Goal: Task Accomplishment & Management: Complete application form

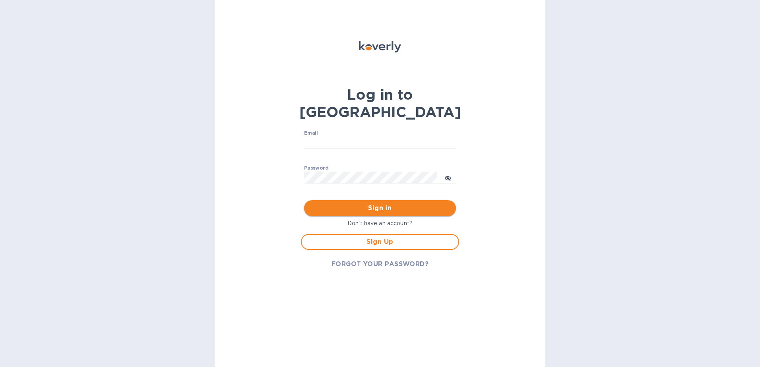
type input "[PERSON_NAME][EMAIL_ADDRESS][PERSON_NAME][DOMAIN_NAME]"
click at [366, 203] on span "Sign in" at bounding box center [379, 208] width 139 height 10
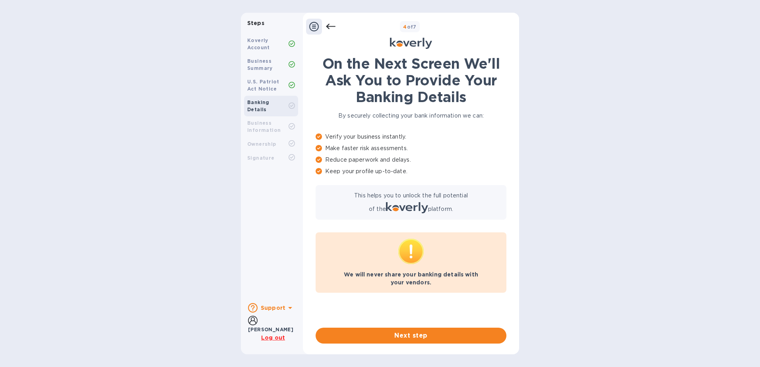
click at [285, 303] on icon at bounding box center [290, 308] width 10 height 10
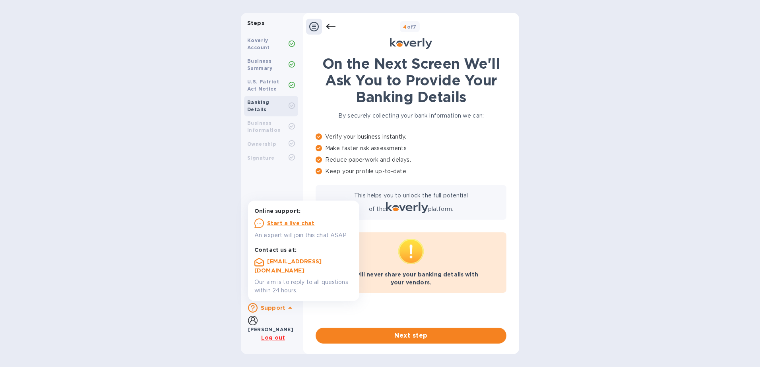
click at [285, 320] on div "[PERSON_NAME]" at bounding box center [273, 325] width 50 height 18
click at [269, 325] on div "[PERSON_NAME]" at bounding box center [270, 329] width 45 height 8
click at [255, 321] on icon at bounding box center [253, 321] width 10 height 10
click at [297, 322] on div "[PERSON_NAME]" at bounding box center [273, 325] width 50 height 18
click at [438, 308] on div "On the Next Screen We'll Ask You to Provide Your Banking Details By securely co…" at bounding box center [411, 191] width 191 height 273
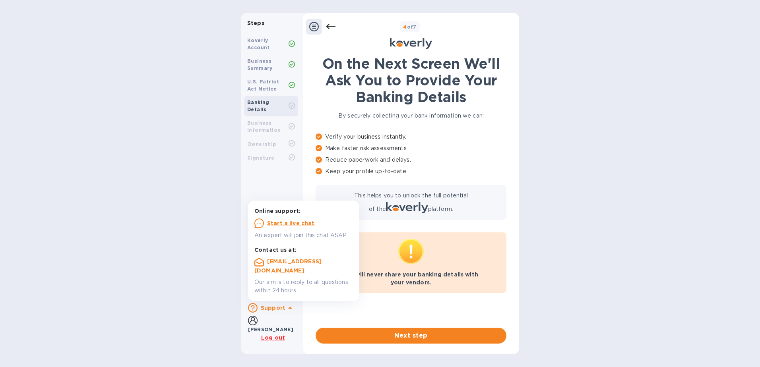
click at [459, 341] on button "Next step" at bounding box center [411, 336] width 191 height 16
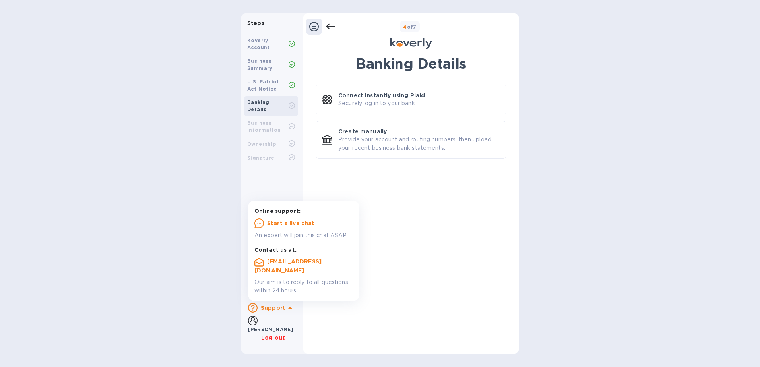
click at [317, 29] on icon at bounding box center [314, 27] width 10 height 10
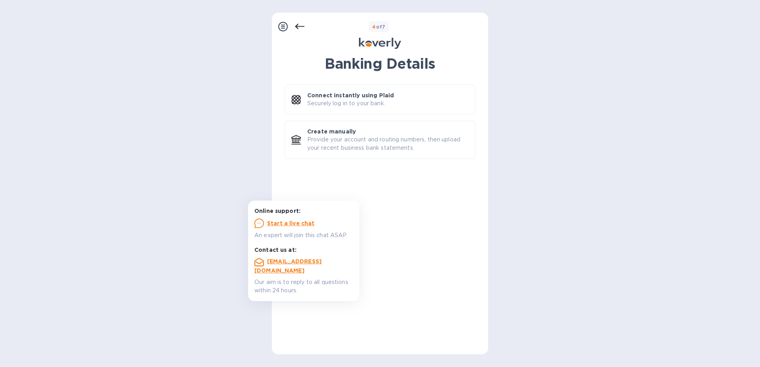
click at [285, 28] on icon at bounding box center [283, 27] width 10 height 10
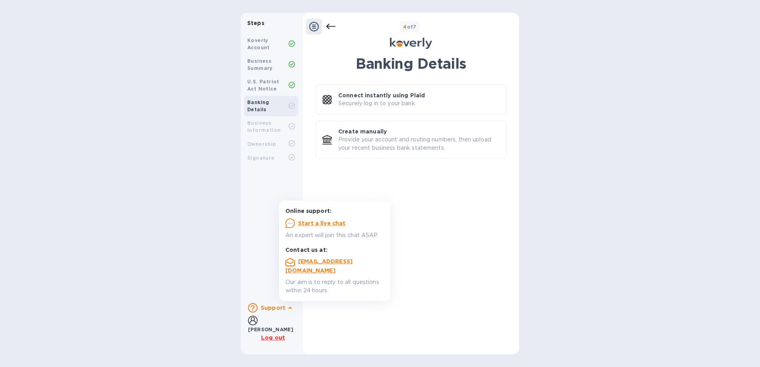
drag, startPoint x: 272, startPoint y: 330, endPoint x: 265, endPoint y: 326, distance: 7.8
click at [272, 330] on b "[PERSON_NAME]" at bounding box center [270, 330] width 45 height 6
click at [253, 321] on icon at bounding box center [253, 321] width 10 height 10
click at [376, 188] on div "Banking Details Connect instantly using Plaid Securely log in to your bank. Cre…" at bounding box center [411, 199] width 191 height 289
click at [403, 44] on icon at bounding box center [411, 43] width 42 height 11
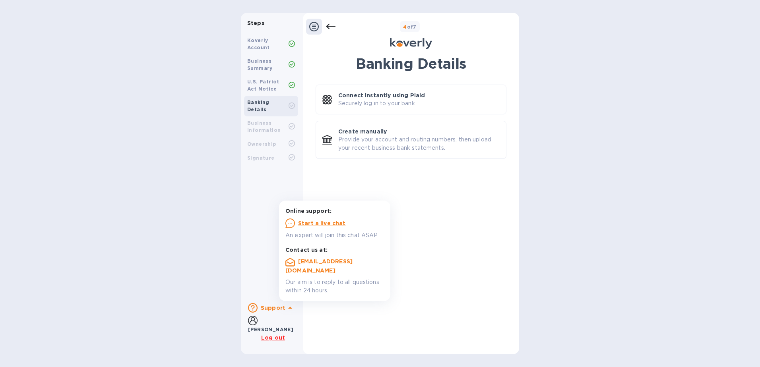
click at [393, 60] on h1 "Banking Details" at bounding box center [411, 63] width 191 height 17
click at [376, 95] on p "Connect instantly using Plaid" at bounding box center [381, 95] width 87 height 8
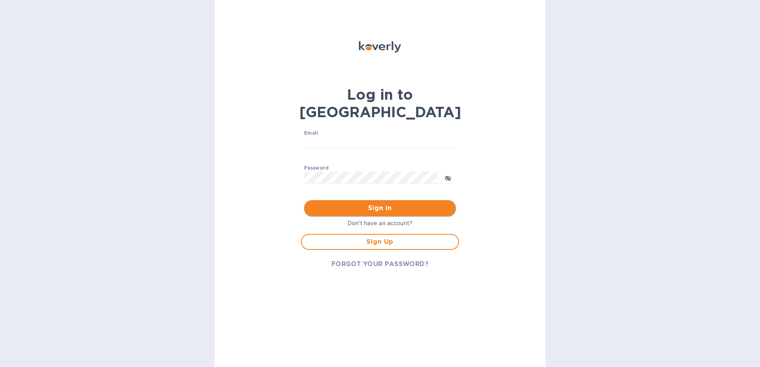
type input "amanda.vankersen@sweetharvestfoods.com"
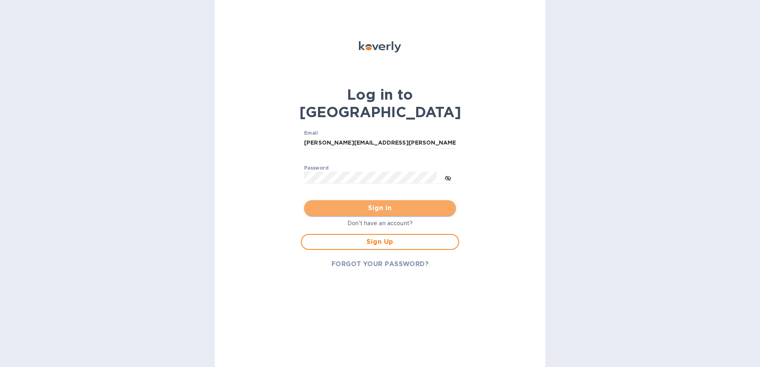
click at [392, 203] on span "Sign in" at bounding box center [379, 208] width 139 height 10
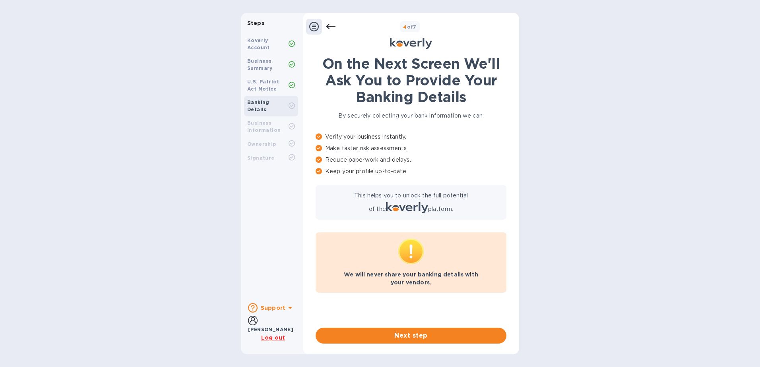
click at [281, 305] on b "Support" at bounding box center [273, 308] width 25 height 6
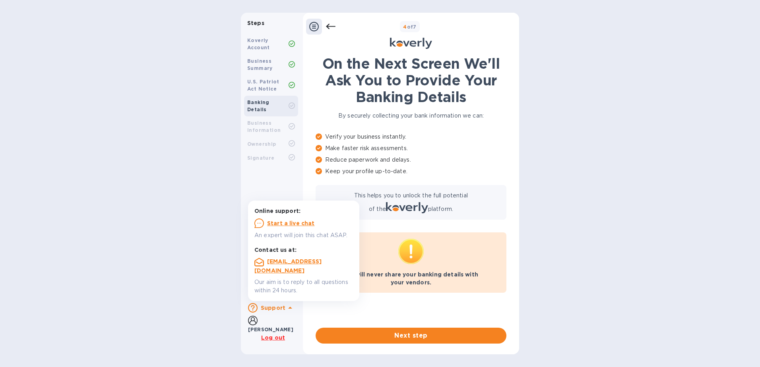
click at [292, 227] on div "Start a live chat" at bounding box center [303, 224] width 99 height 10
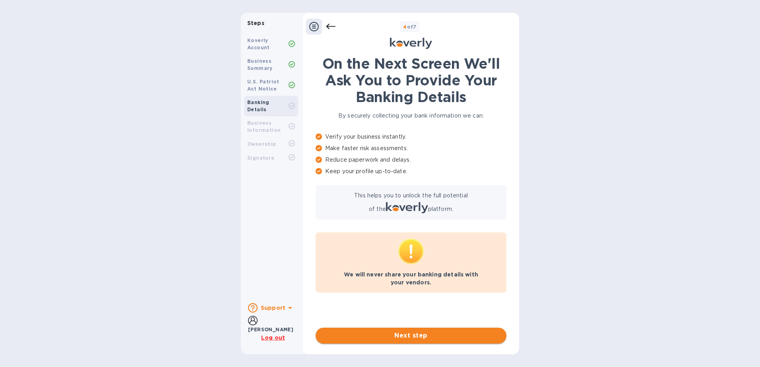
click at [401, 336] on span "Next step" at bounding box center [411, 336] width 178 height 10
